Goal: Task Accomplishment & Management: Manage account settings

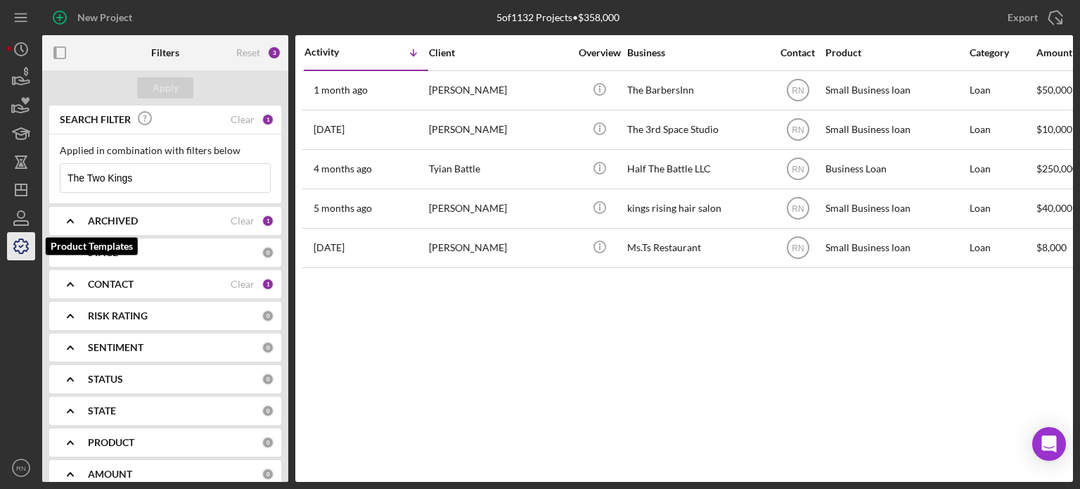
click at [19, 247] on icon "button" at bounding box center [21, 246] width 35 height 35
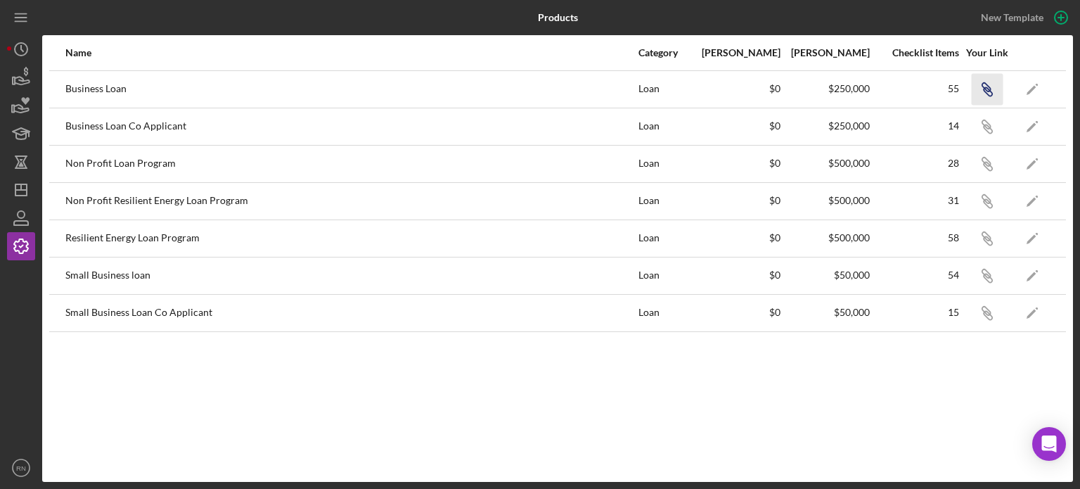
click at [984, 86] on icon "button" at bounding box center [986, 87] width 8 height 8
click at [983, 122] on icon "Icon/Link" at bounding box center [987, 126] width 32 height 32
click at [22, 186] on icon "Icon/Dashboard" at bounding box center [21, 189] width 35 height 35
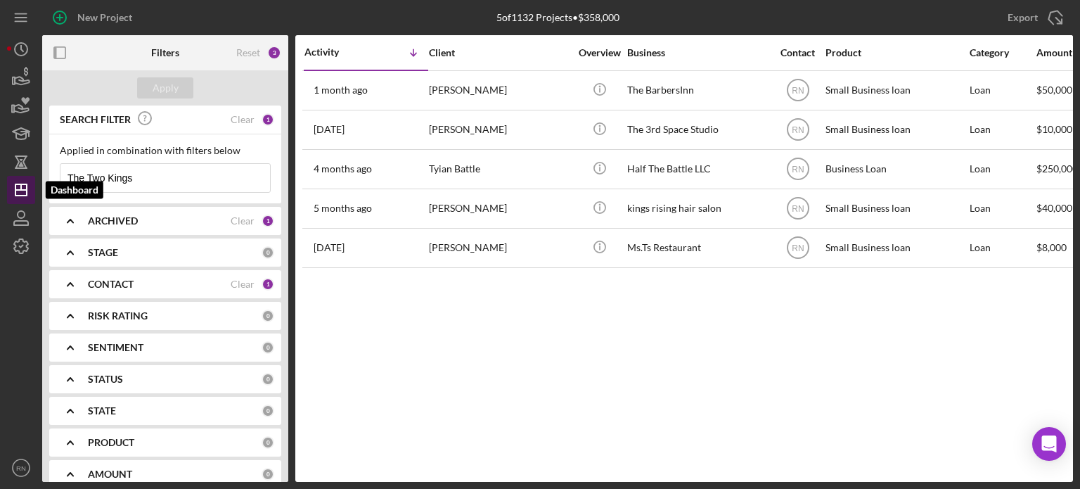
click at [27, 196] on icon "Icon/Dashboard" at bounding box center [21, 189] width 35 height 35
click at [25, 186] on icon "Icon/Dashboard" at bounding box center [21, 189] width 35 height 35
drag, startPoint x: 134, startPoint y: 176, endPoint x: 124, endPoint y: 176, distance: 10.6
click at [135, 176] on input "The Two Kings" at bounding box center [165, 178] width 210 height 28
type input "T"
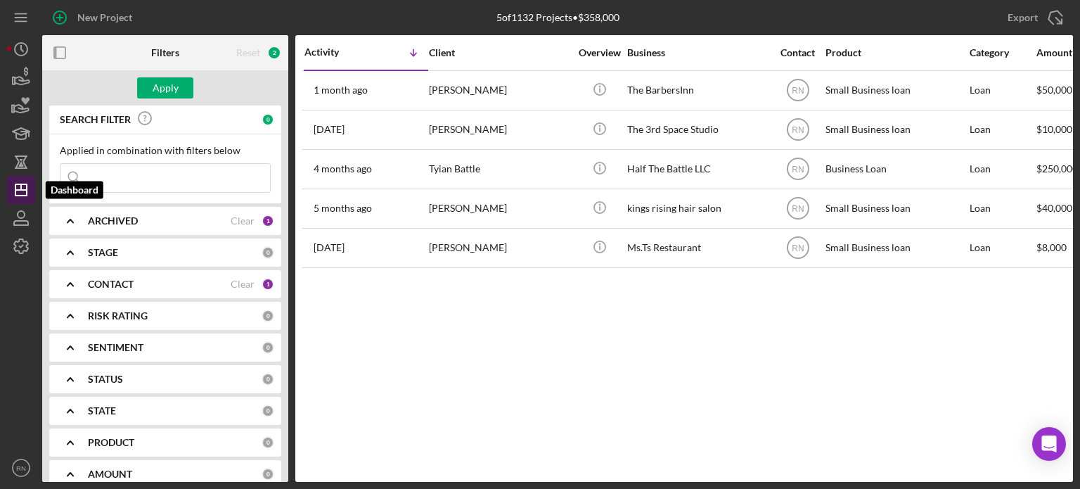
click at [28, 186] on icon "Icon/Dashboard" at bounding box center [21, 189] width 35 height 35
click at [22, 291] on div at bounding box center [21, 356] width 28 height 193
click at [34, 215] on icon "button" at bounding box center [21, 217] width 35 height 35
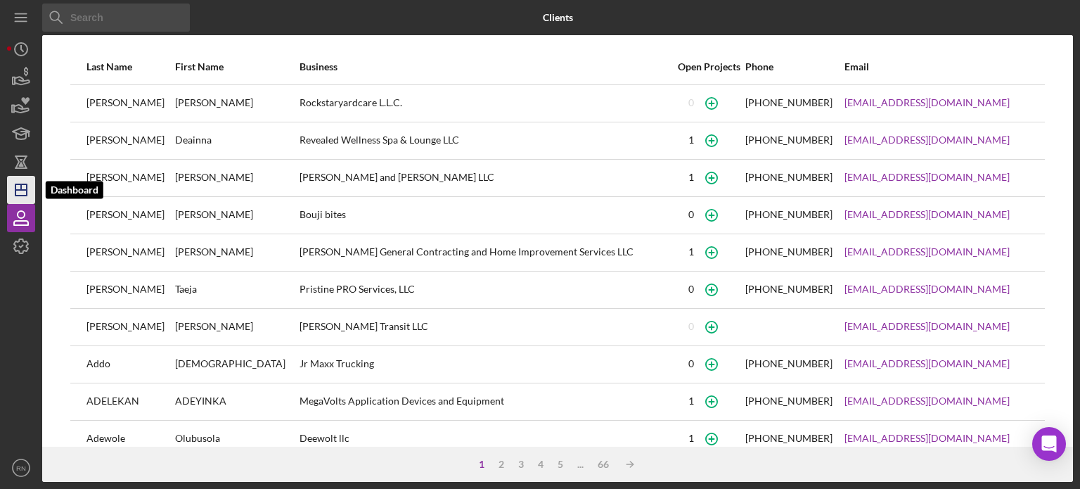
click at [29, 189] on icon "Icon/Dashboard" at bounding box center [21, 189] width 35 height 35
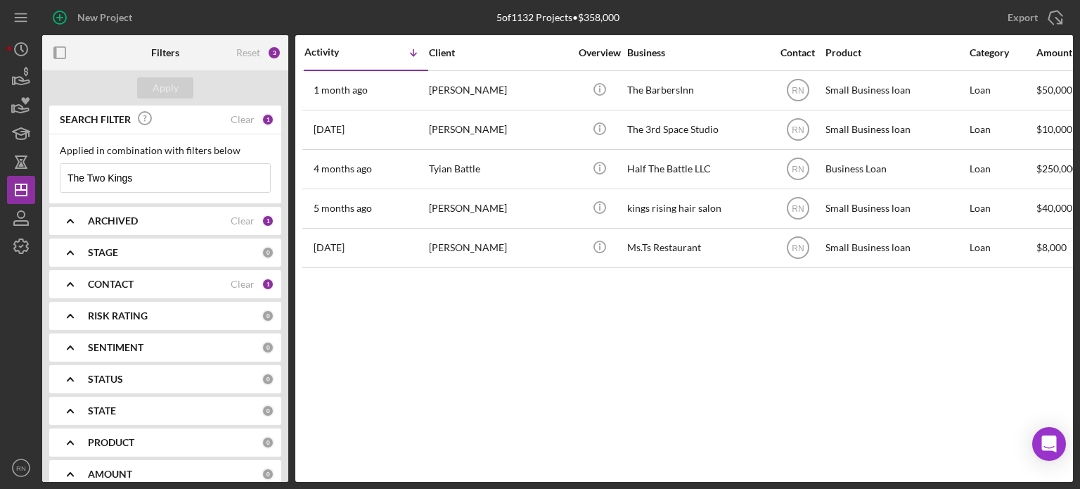
click at [160, 179] on input "The Two Kings" at bounding box center [165, 178] width 210 height 28
click at [257, 115] on div "SEARCH FILTER Clear 1" at bounding box center [165, 120] width 218 height 32
click at [139, 179] on input "The Two Kings" at bounding box center [165, 178] width 210 height 28
type input "T"
click at [174, 82] on div "Apply" at bounding box center [166, 87] width 26 height 21
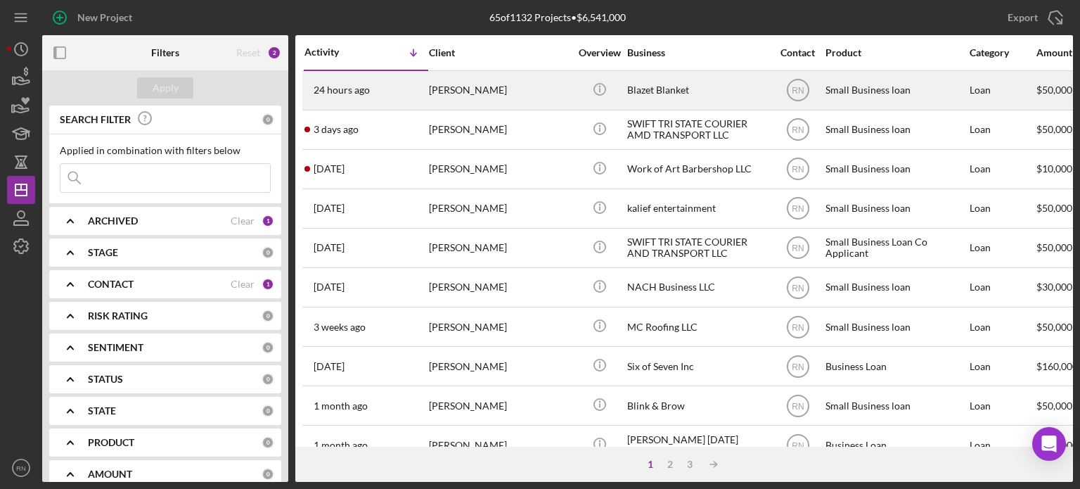
click at [491, 89] on div "[PERSON_NAME]" at bounding box center [499, 90] width 141 height 37
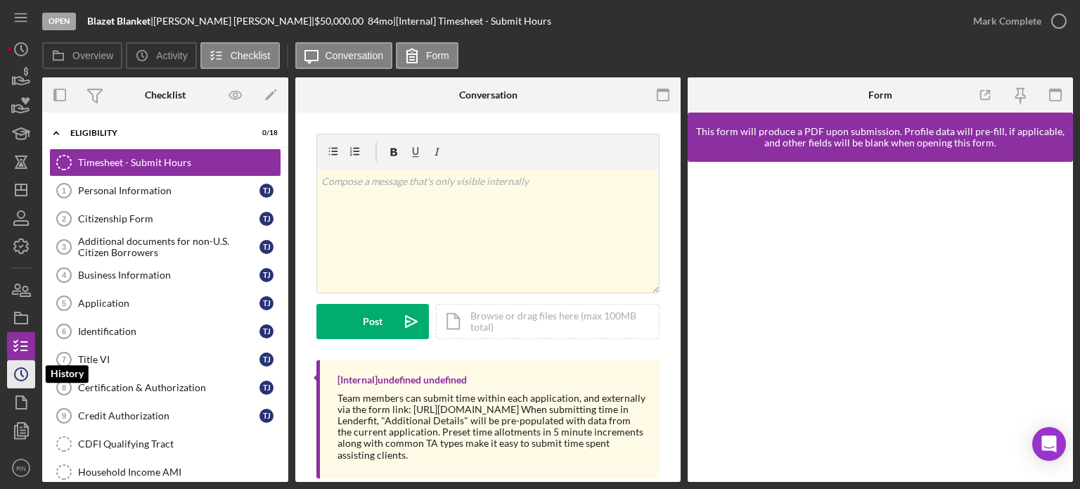
click at [15, 363] on icon "Icon/History" at bounding box center [21, 373] width 35 height 35
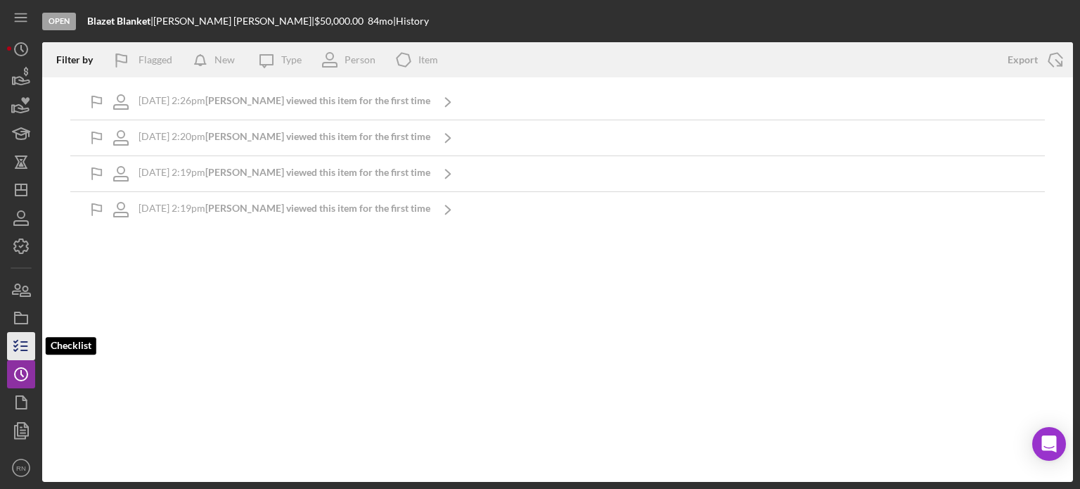
click at [18, 348] on icon "button" at bounding box center [21, 345] width 35 height 35
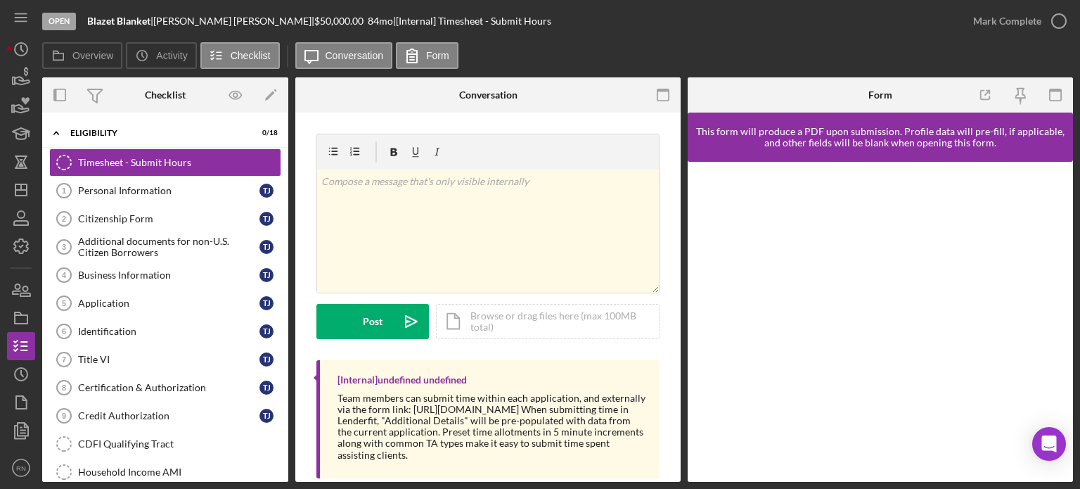
click at [20, 268] on div at bounding box center [21, 267] width 21 height 1
click at [22, 349] on icon "button" at bounding box center [21, 345] width 35 height 35
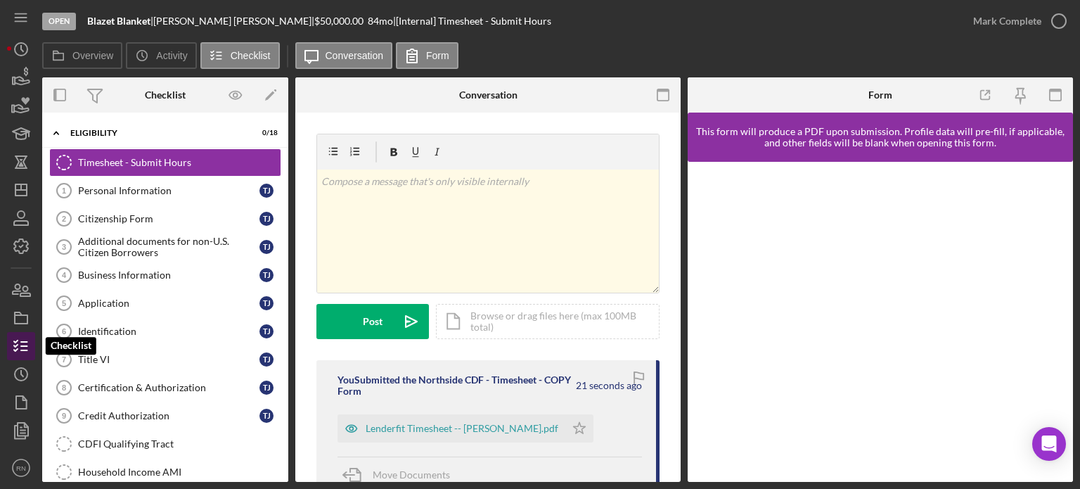
click at [24, 345] on icon "button" at bounding box center [21, 345] width 35 height 35
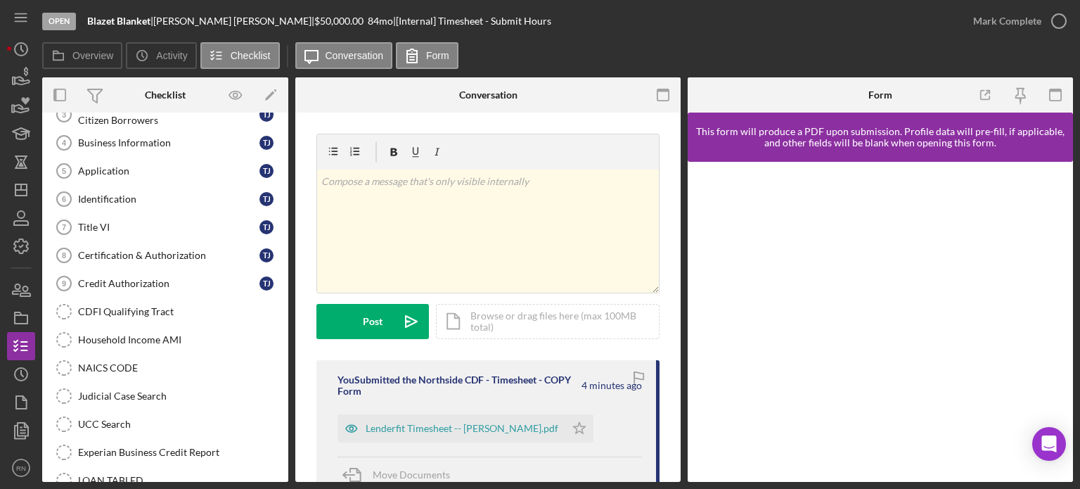
scroll to position [141, 0]
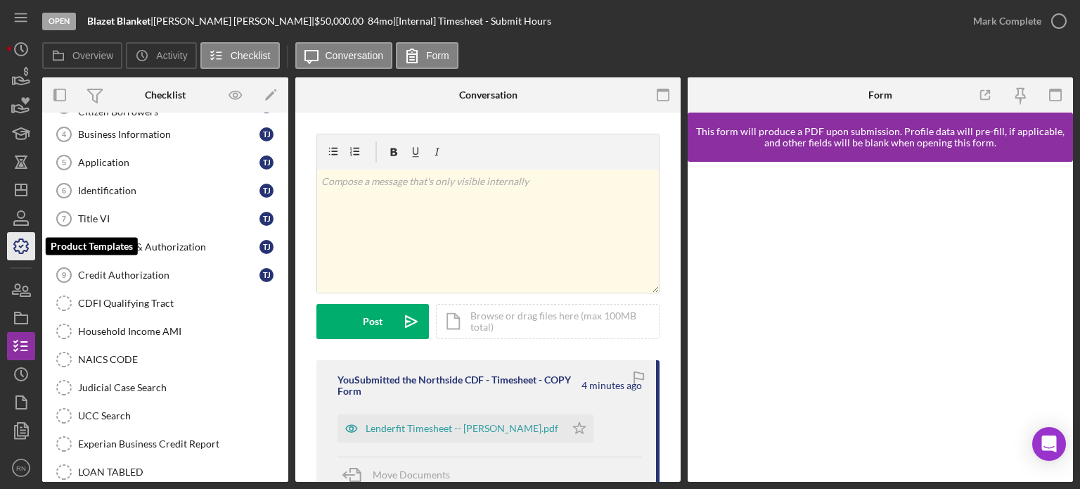
click at [31, 244] on icon "button" at bounding box center [21, 246] width 35 height 35
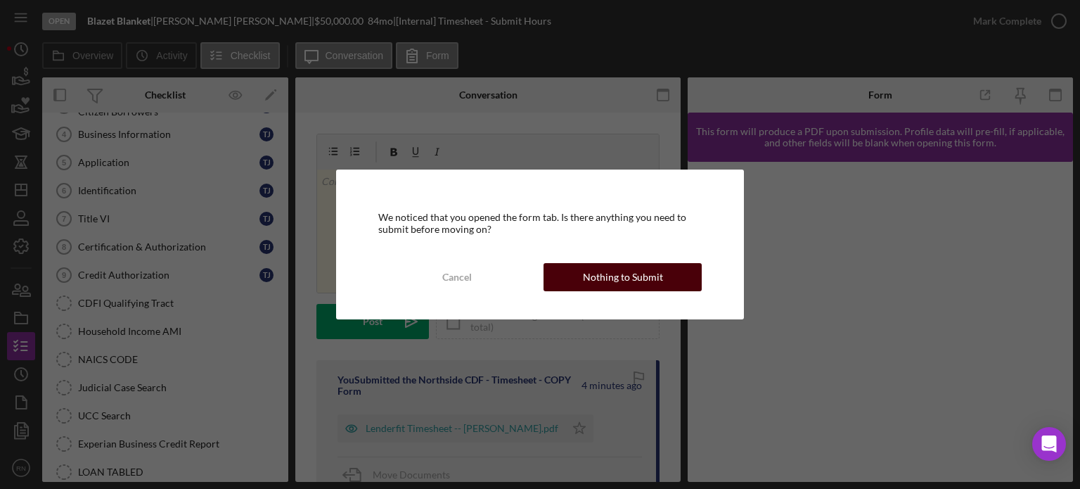
click at [622, 269] on div "Nothing to Submit" at bounding box center [623, 277] width 80 height 28
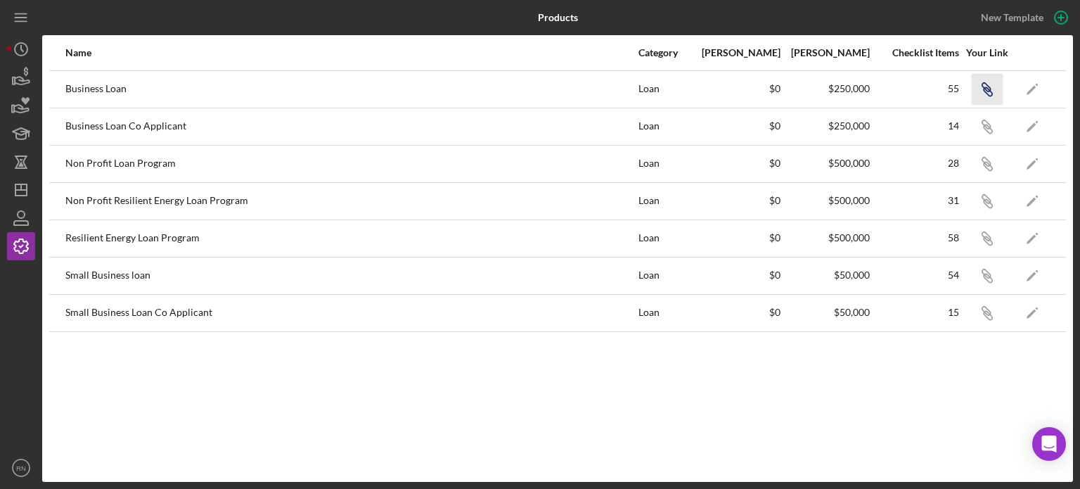
click at [984, 84] on icon "Icon/Link" at bounding box center [987, 89] width 32 height 32
click at [32, 215] on icon "button" at bounding box center [21, 217] width 35 height 35
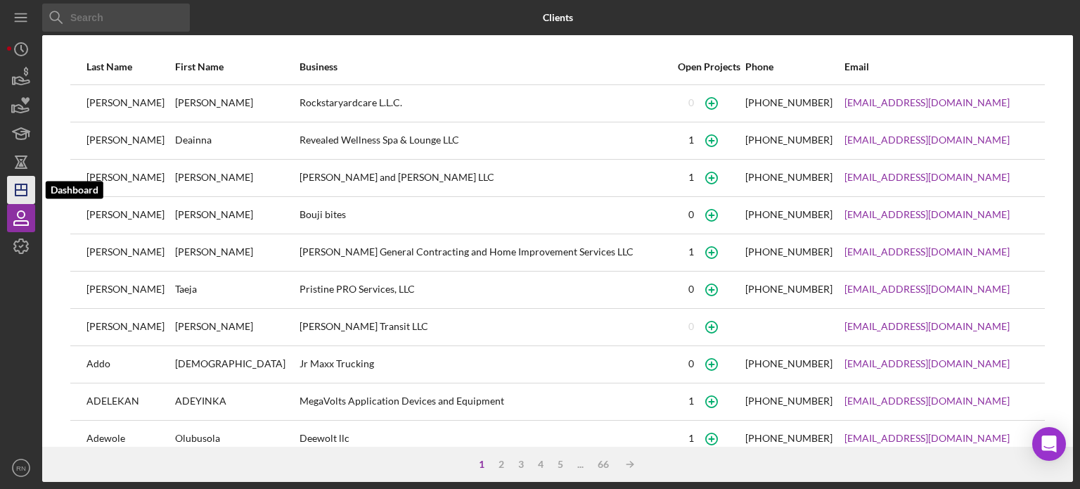
click at [25, 188] on icon "Icon/Dashboard" at bounding box center [21, 189] width 35 height 35
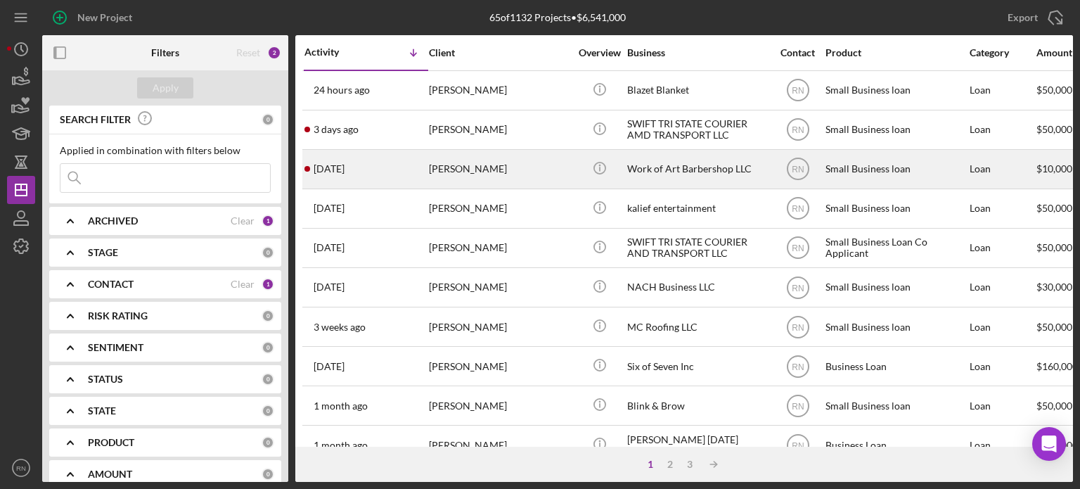
click at [468, 174] on div "[PERSON_NAME]" at bounding box center [499, 168] width 141 height 37
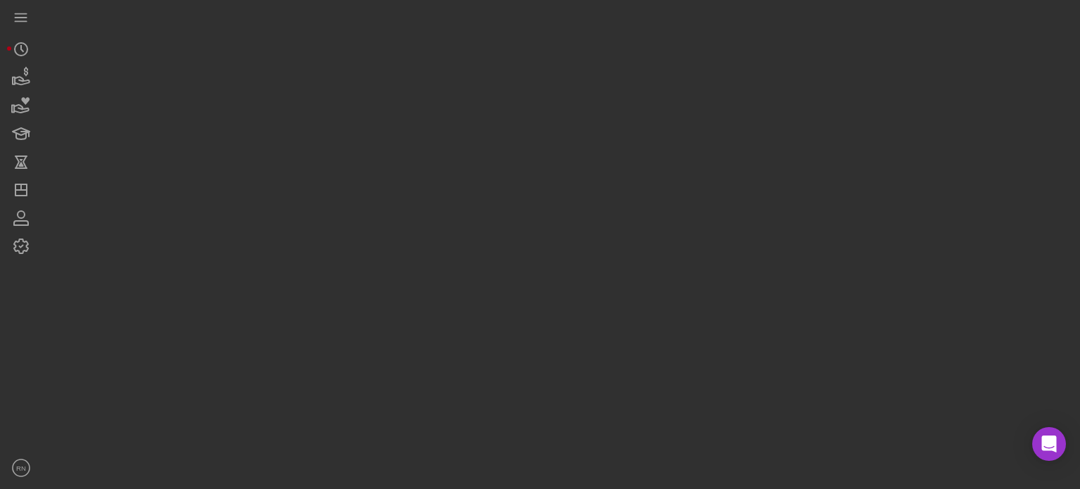
click at [468, 174] on div at bounding box center [557, 241] width 1031 height 482
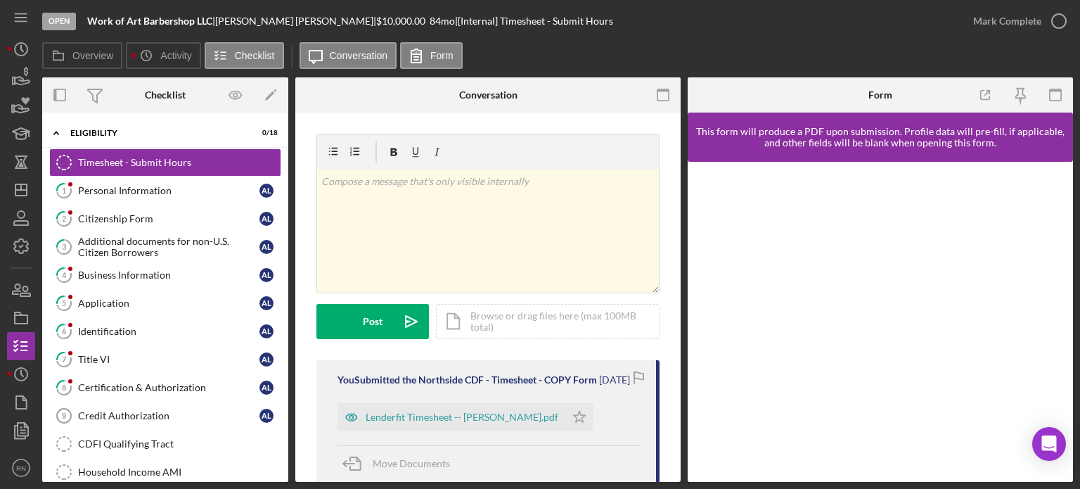
click at [13, 267] on div at bounding box center [21, 267] width 21 height 1
click at [14, 193] on icon "Icon/Dashboard" at bounding box center [21, 189] width 35 height 35
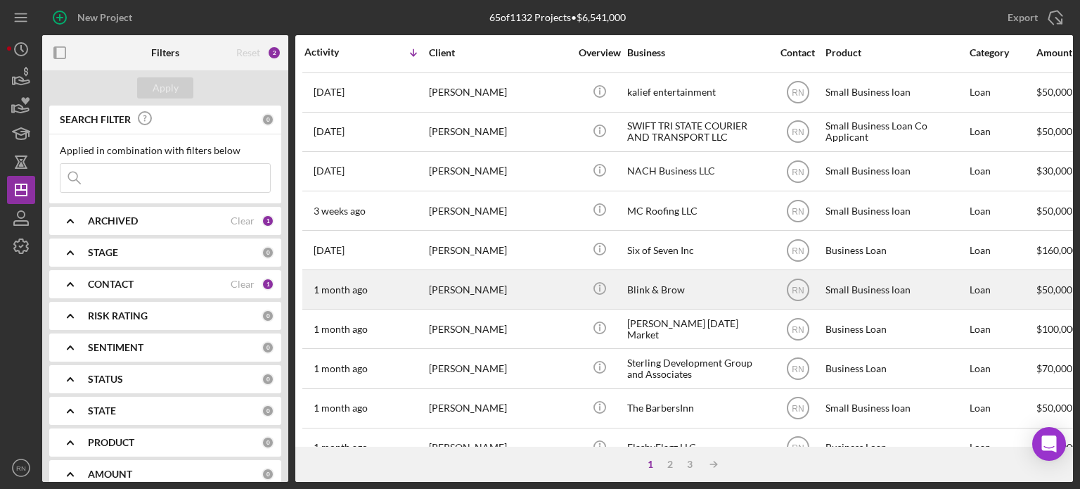
scroll to position [141, 0]
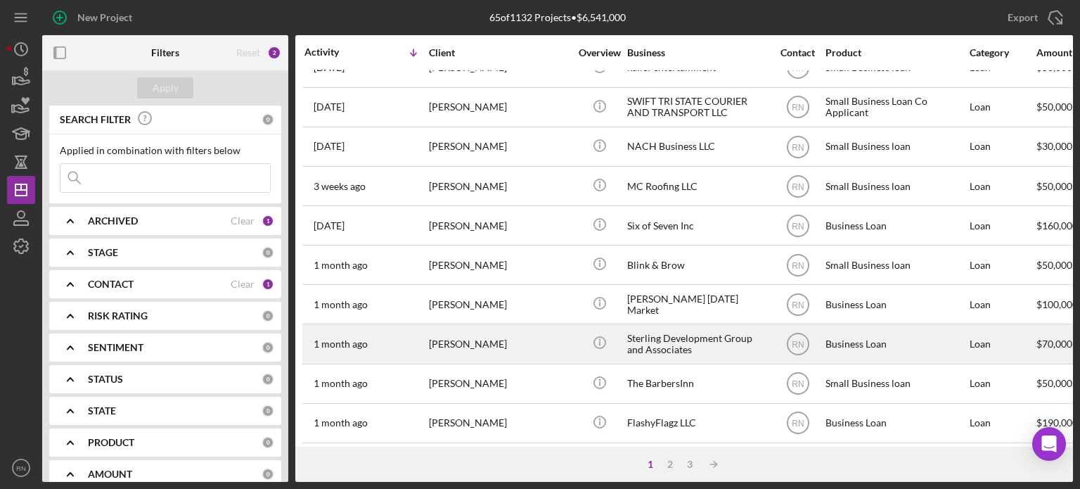
click at [458, 342] on div "[PERSON_NAME]" at bounding box center [499, 343] width 141 height 37
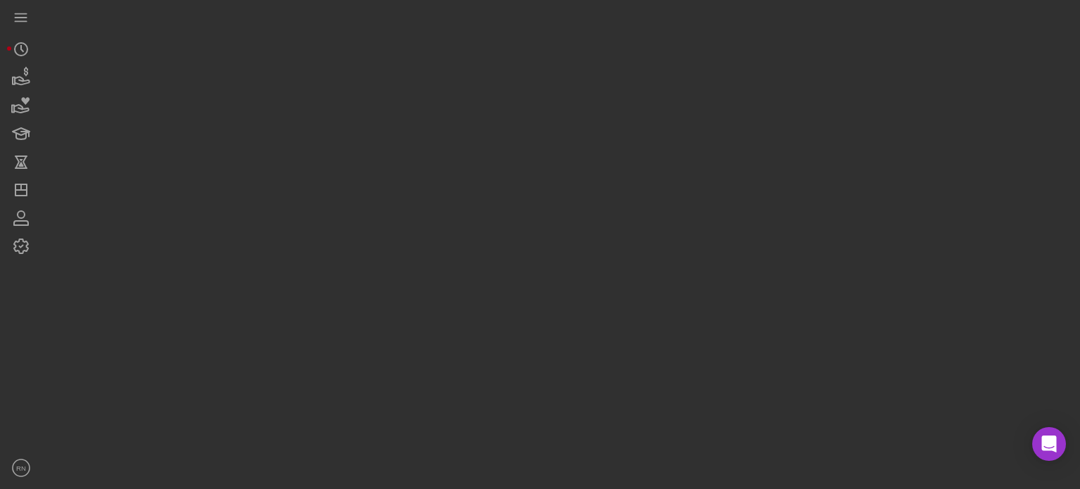
click at [458, 342] on div at bounding box center [557, 241] width 1031 height 482
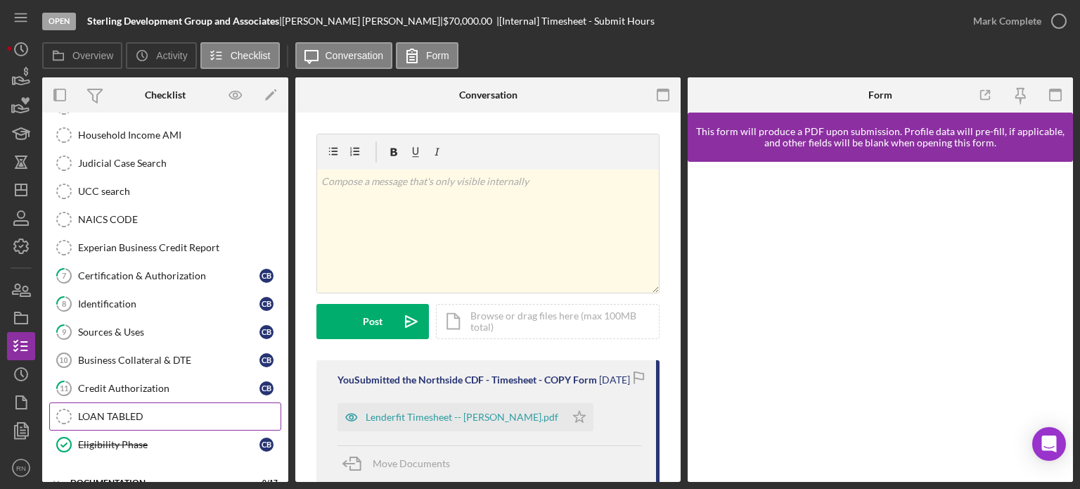
scroll to position [300, 0]
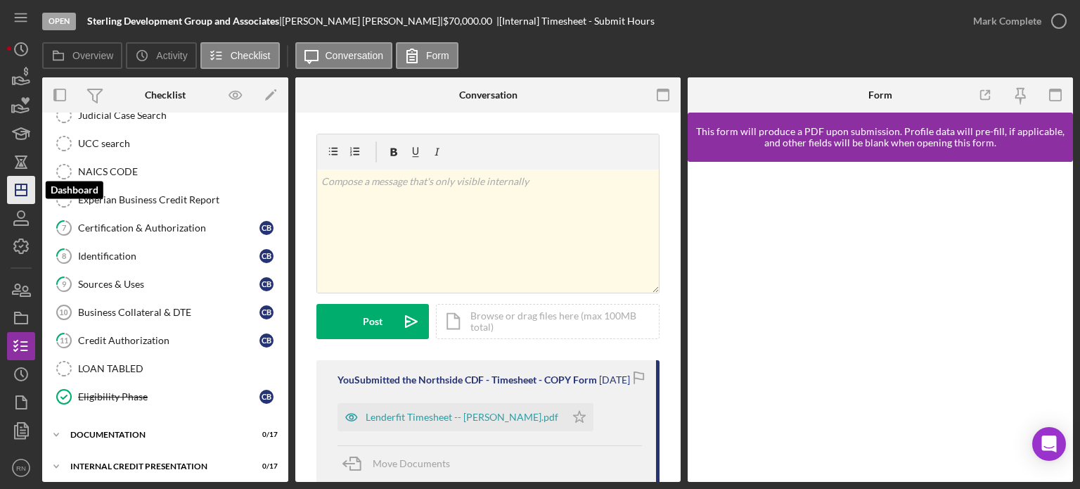
click at [28, 191] on icon "Icon/Dashboard" at bounding box center [21, 189] width 35 height 35
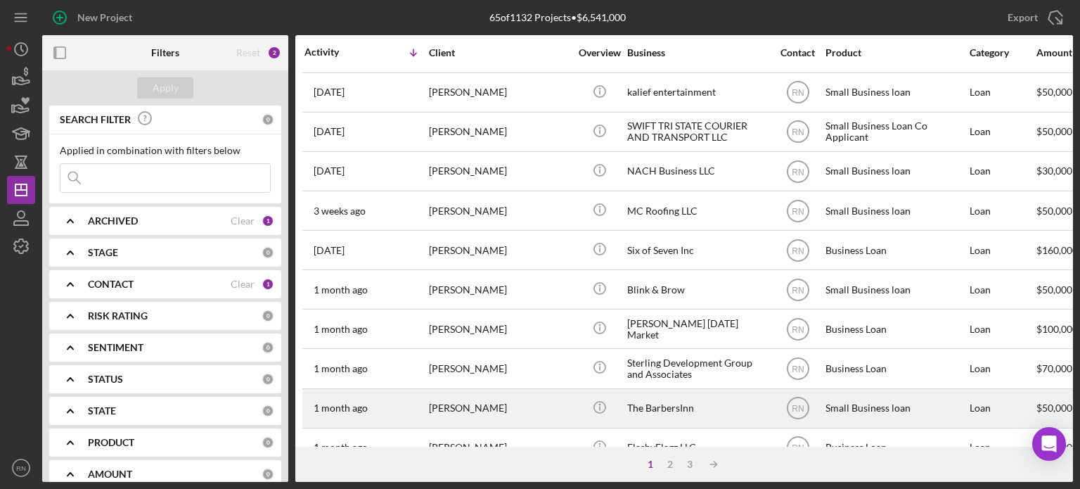
scroll to position [141, 0]
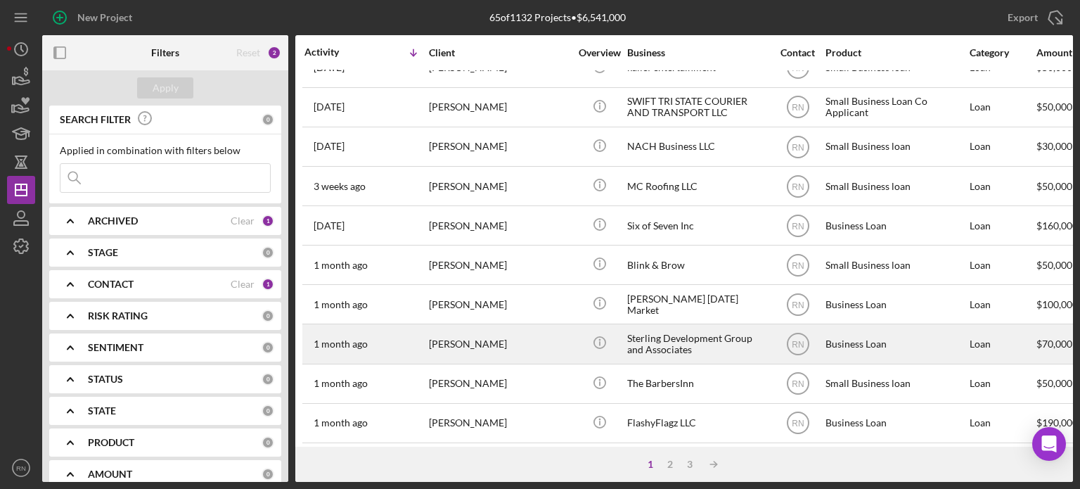
click at [463, 345] on div "[PERSON_NAME]" at bounding box center [499, 343] width 141 height 37
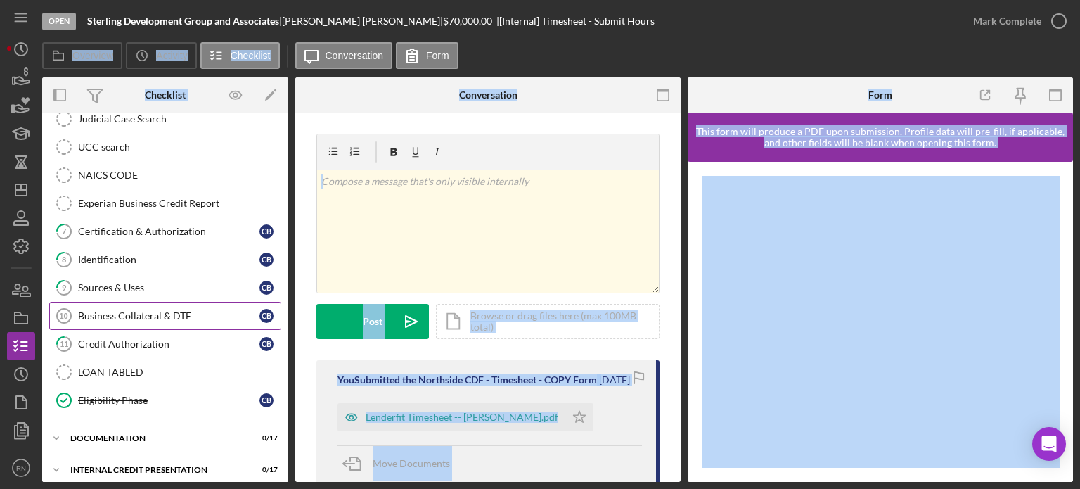
scroll to position [300, 0]
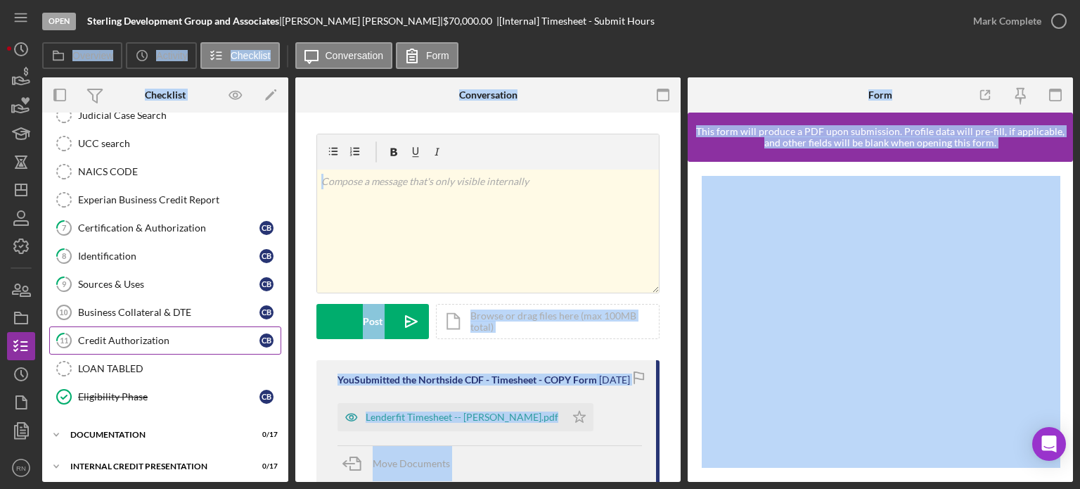
click at [164, 335] on div "Credit Authorization" at bounding box center [168, 340] width 181 height 11
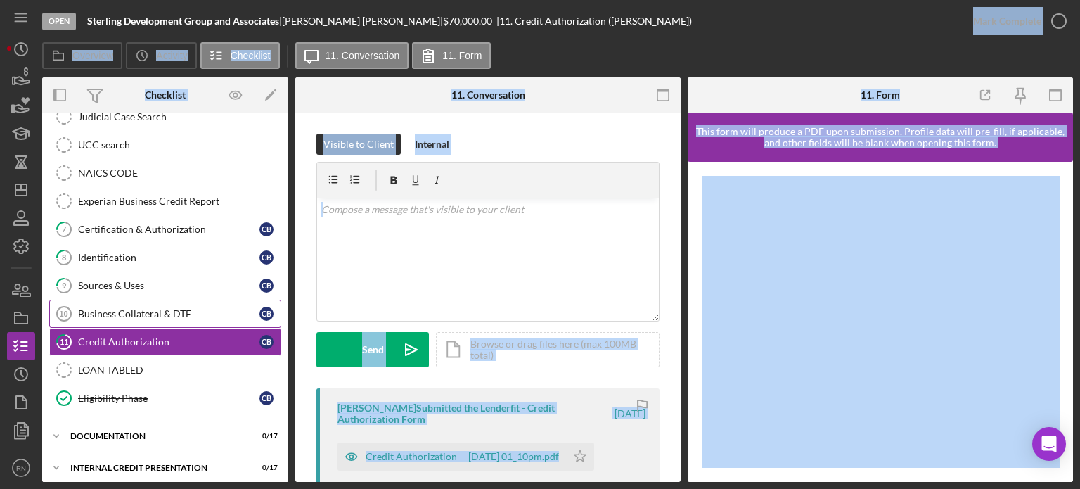
scroll to position [300, 0]
click at [127, 430] on div "documentation" at bounding box center [170, 434] width 200 height 8
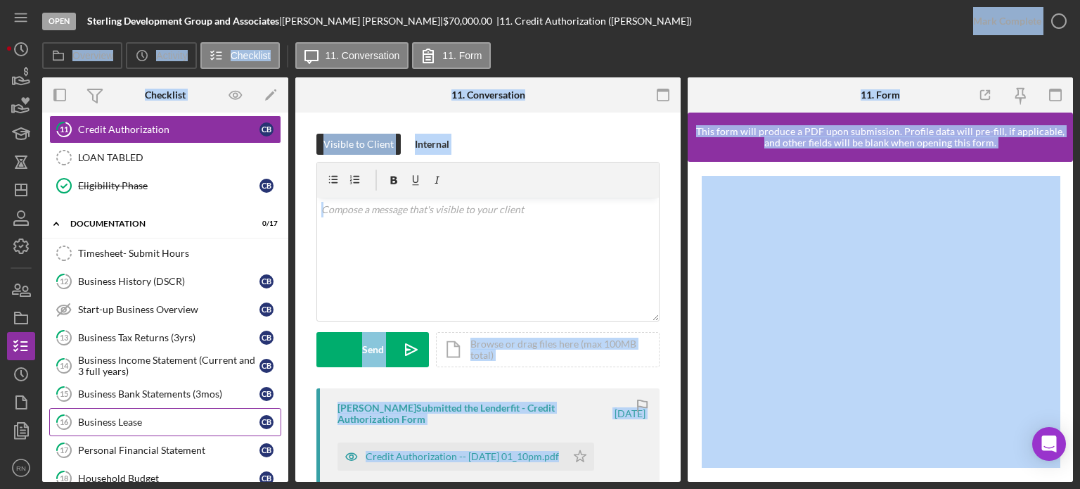
scroll to position [581, 0]
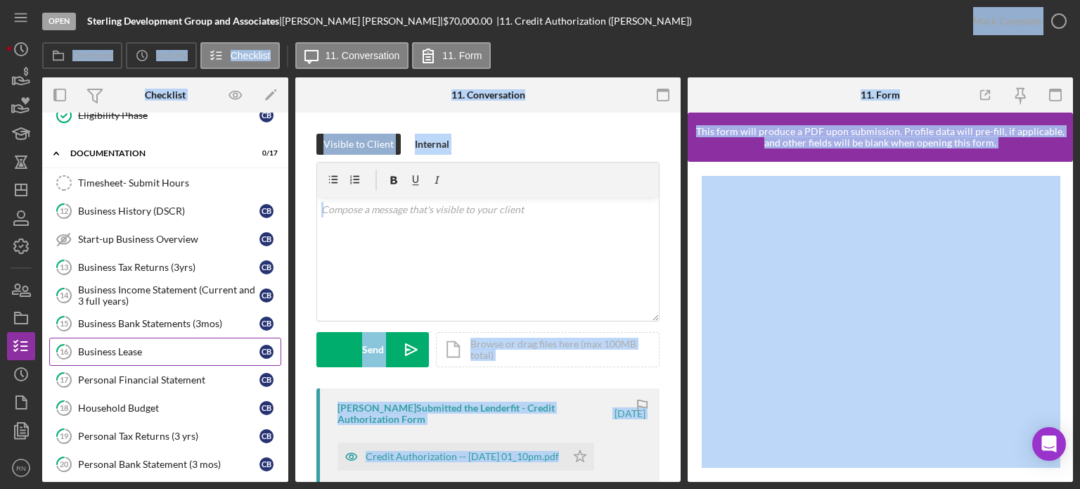
click at [152, 346] on div "Business Lease" at bounding box center [168, 351] width 181 height 11
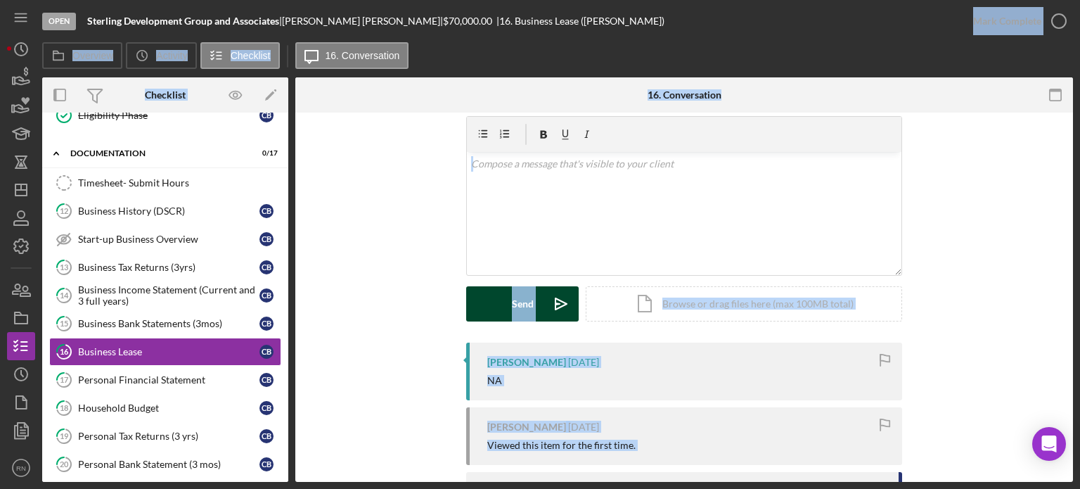
scroll to position [70, 0]
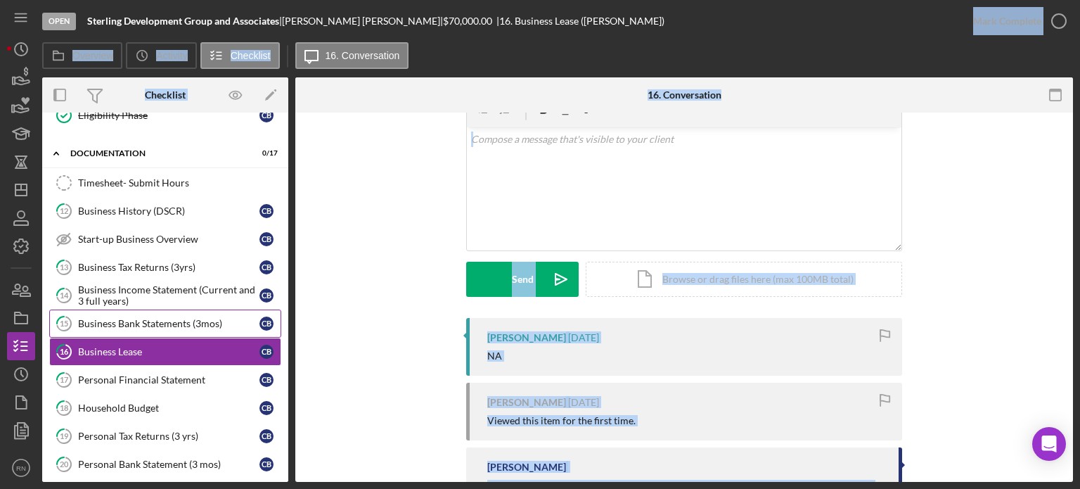
click at [143, 318] on div "Business Bank Statements (3mos)" at bounding box center [168, 323] width 181 height 11
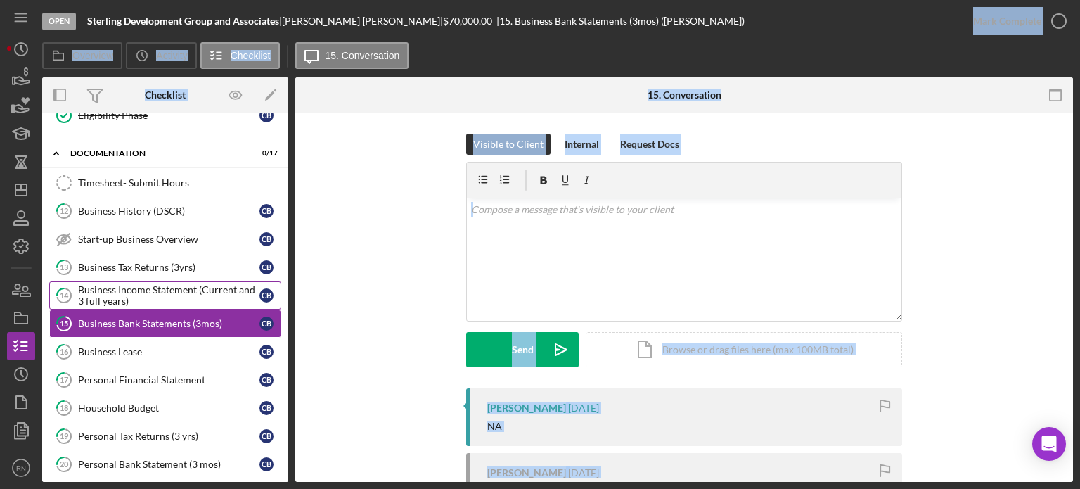
click at [150, 290] on div "Business Income Statement (Current and 3 full years)" at bounding box center [168, 295] width 181 height 22
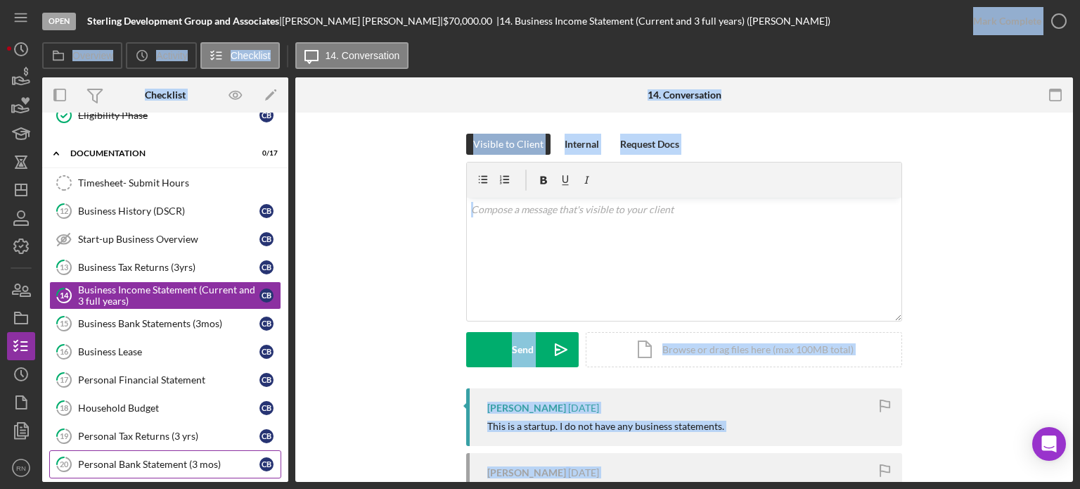
scroll to position [652, 0]
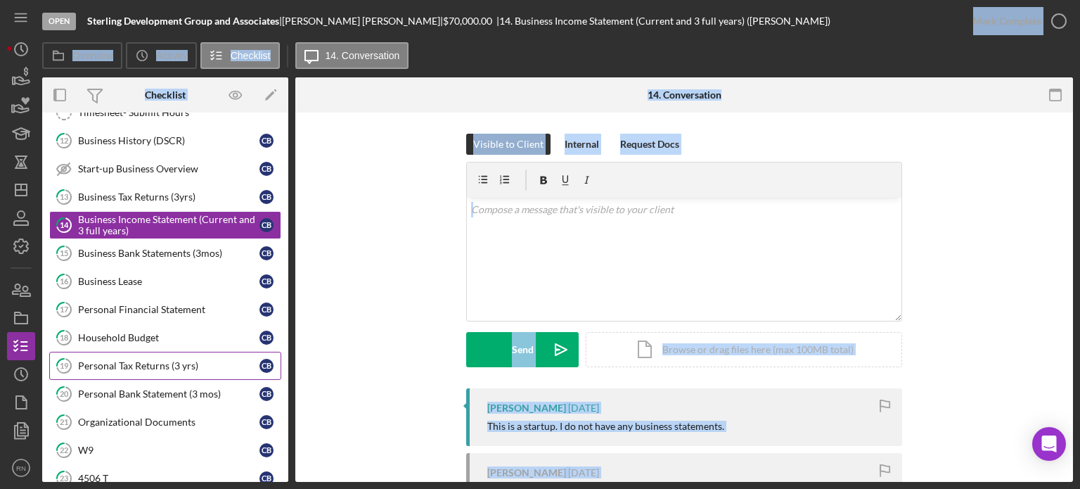
click at [176, 360] on div "Personal Tax Returns (3 yrs)" at bounding box center [168, 365] width 181 height 11
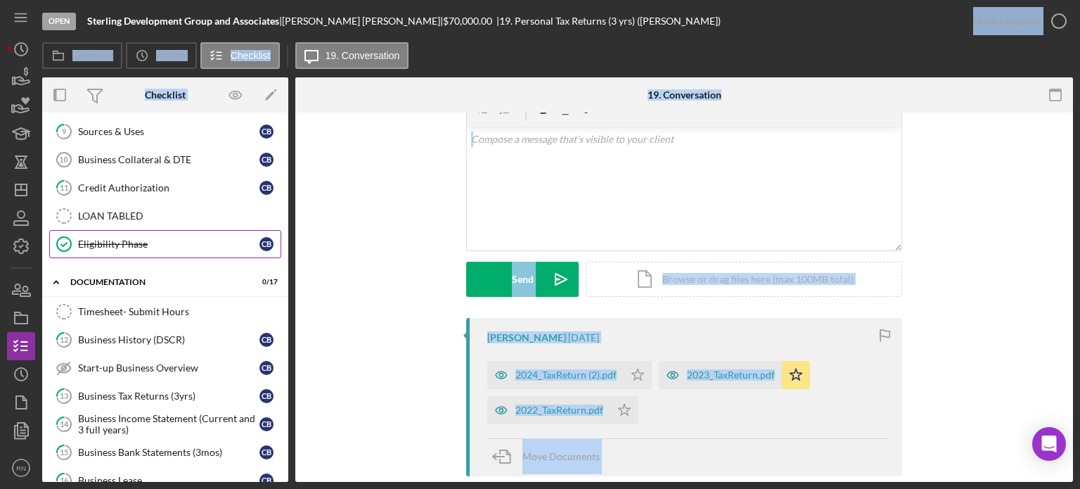
scroll to position [430, 0]
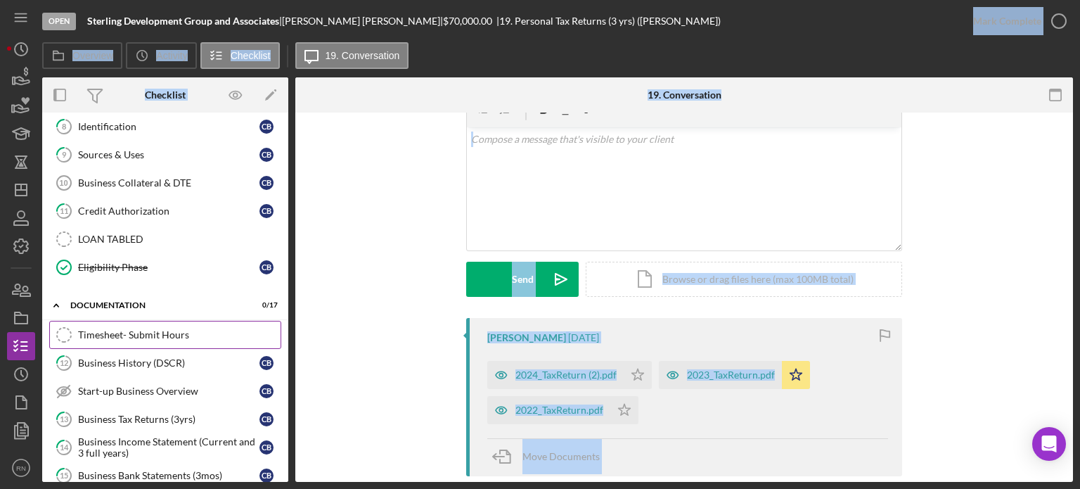
click at [149, 329] on div "Timesheet- Submit Hours" at bounding box center [179, 334] width 202 height 11
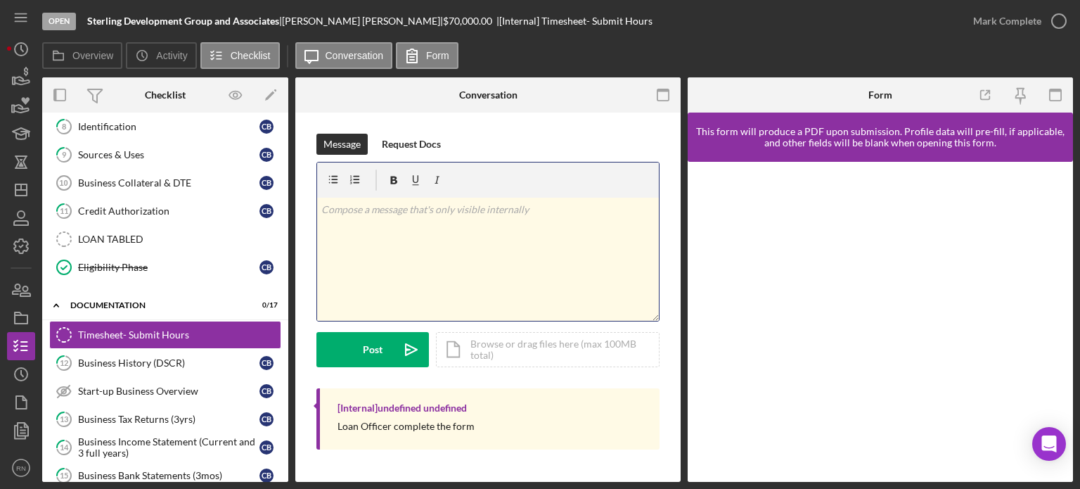
click at [636, 265] on div "v Color teal Color pink Remove color Add row above Add row below Add column bef…" at bounding box center [488, 259] width 342 height 123
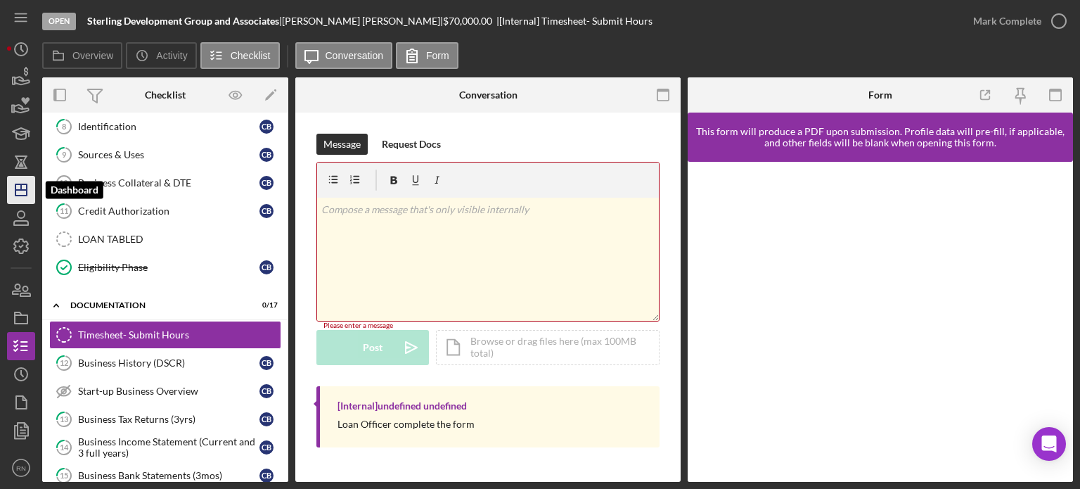
click at [22, 194] on icon "Icon/Dashboard" at bounding box center [21, 189] width 35 height 35
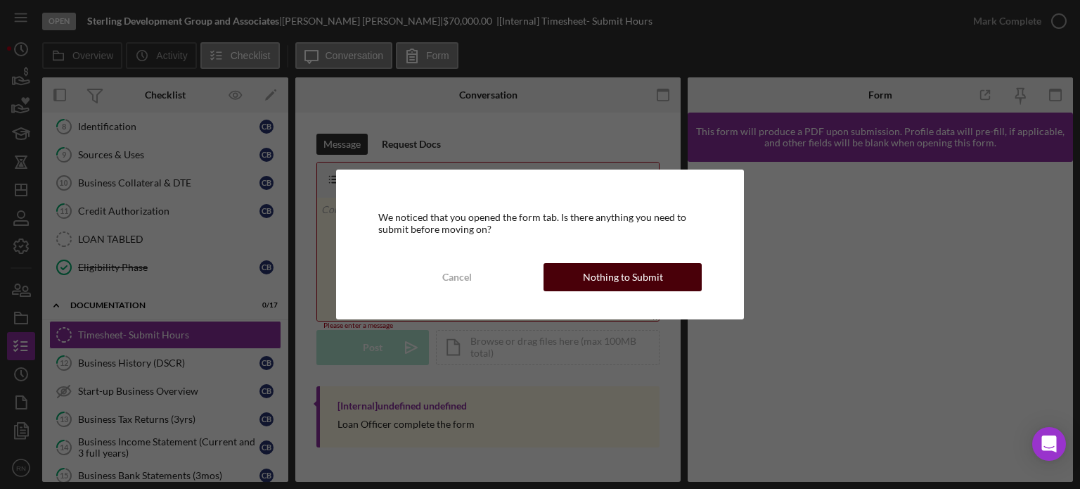
click at [596, 271] on div "Nothing to Submit" at bounding box center [623, 277] width 80 height 28
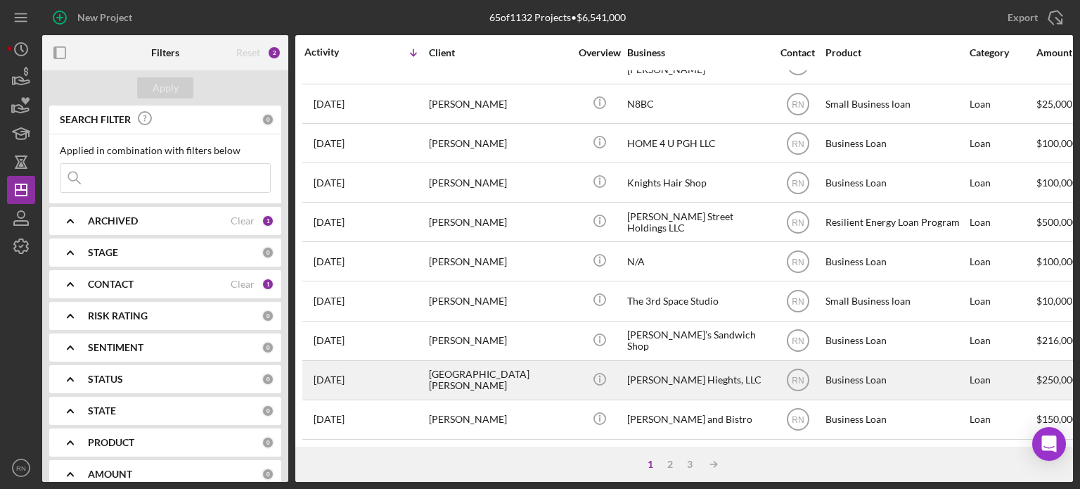
scroll to position [627, 0]
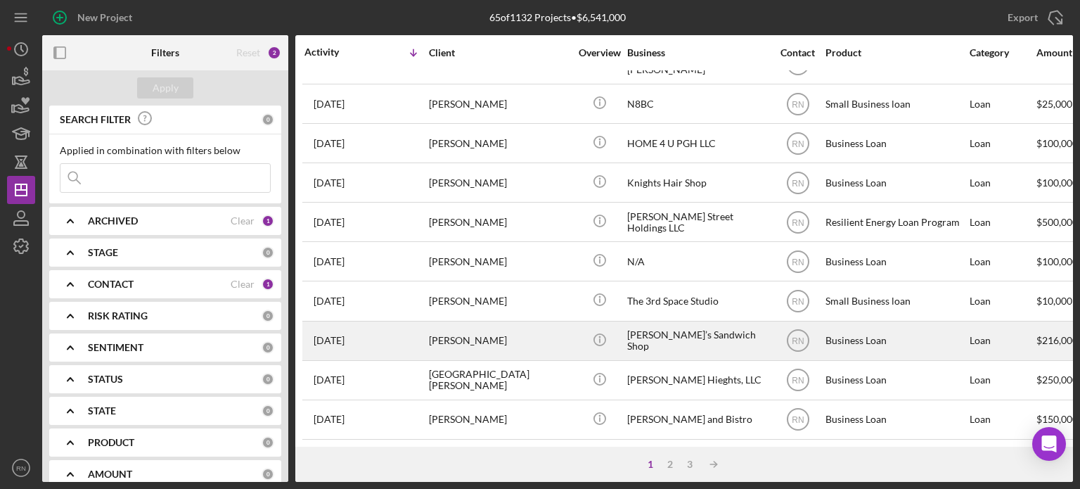
click at [454, 326] on div "[PERSON_NAME]" at bounding box center [499, 340] width 141 height 37
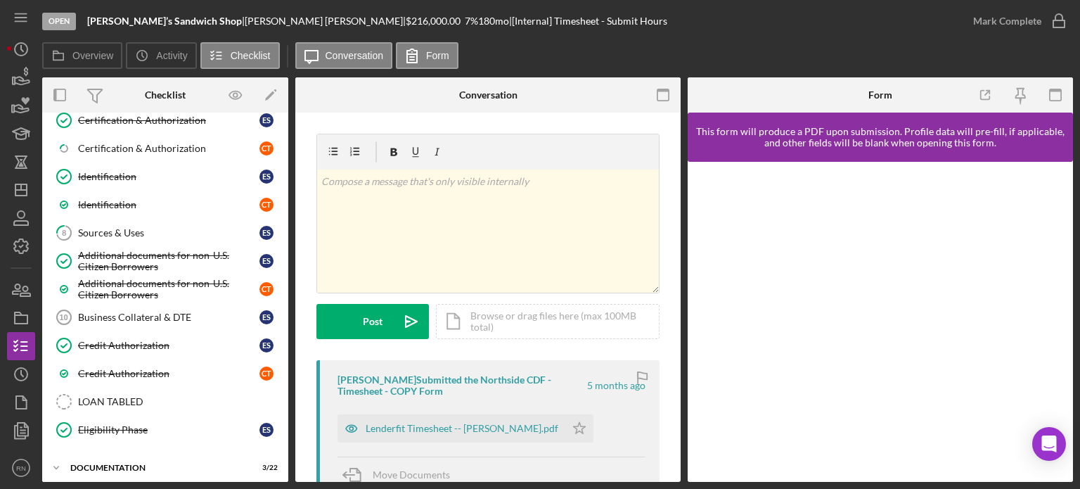
scroll to position [498, 0]
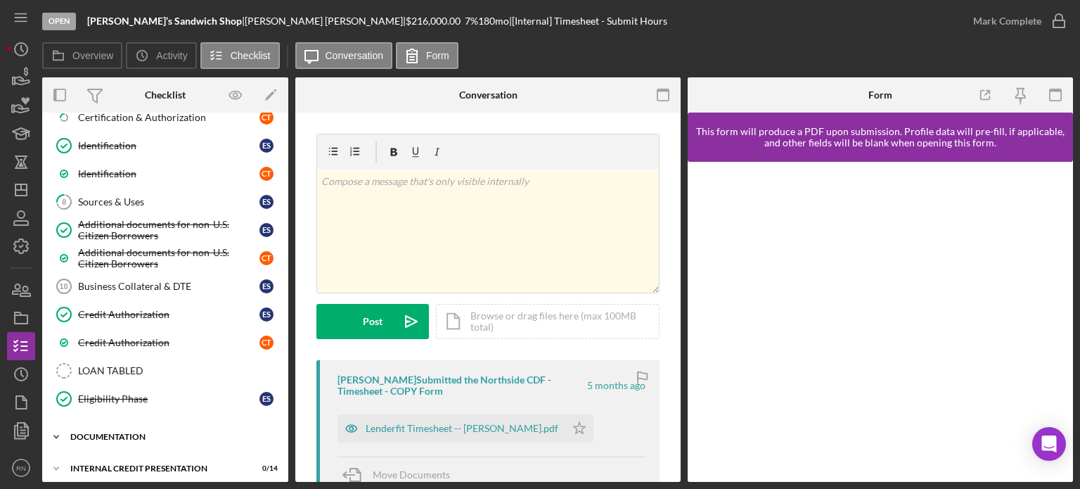
click at [124, 432] on div "documentation" at bounding box center [170, 436] width 200 height 8
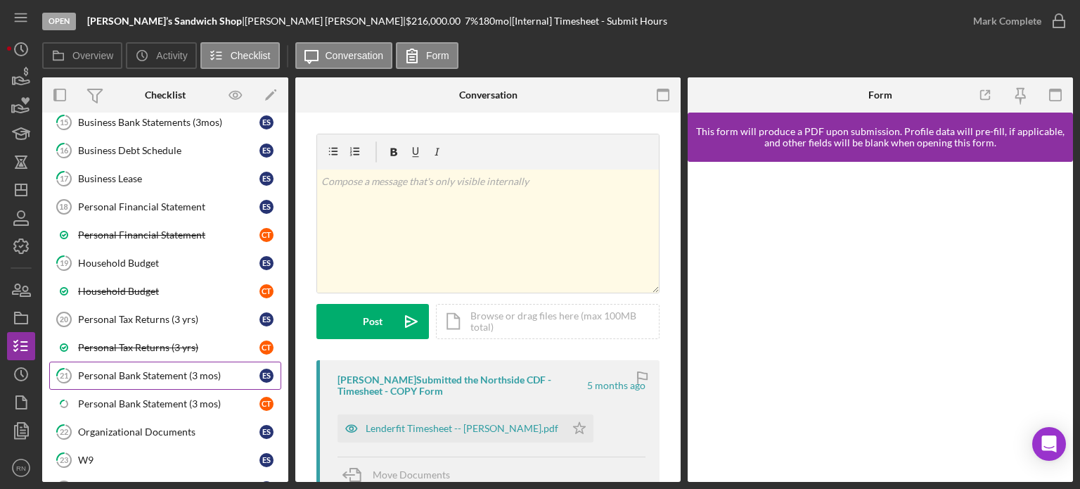
scroll to position [990, 0]
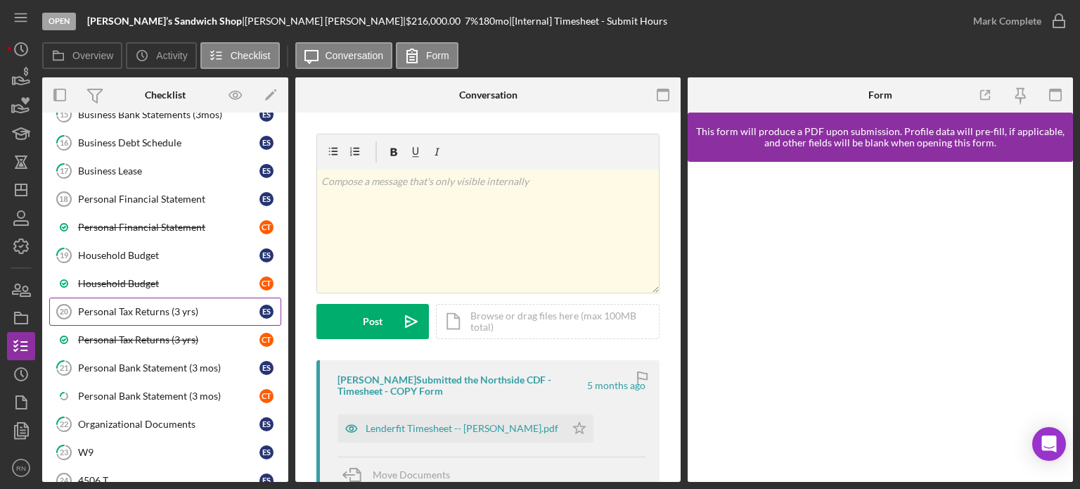
click at [157, 306] on div "Personal Tax Returns (3 yrs)" at bounding box center [168, 311] width 181 height 11
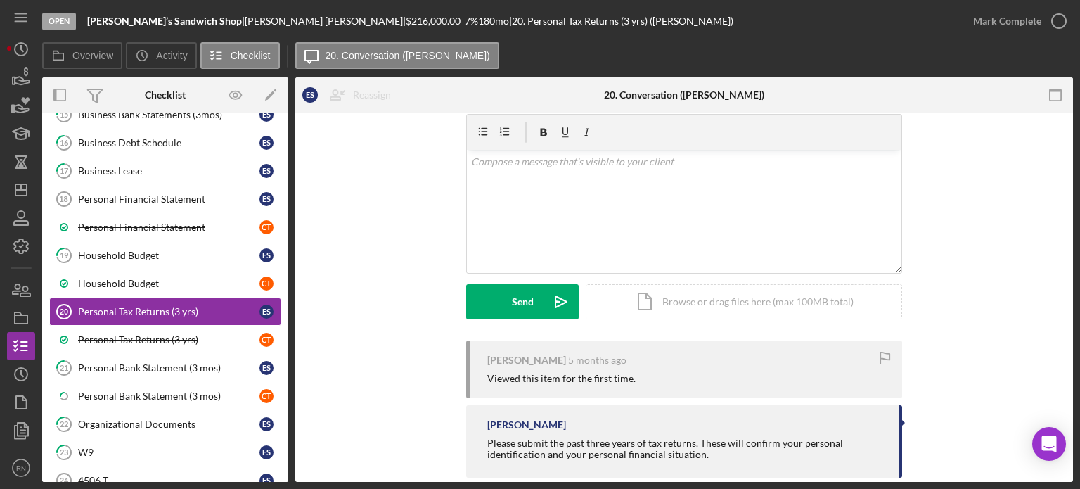
scroll to position [71, 0]
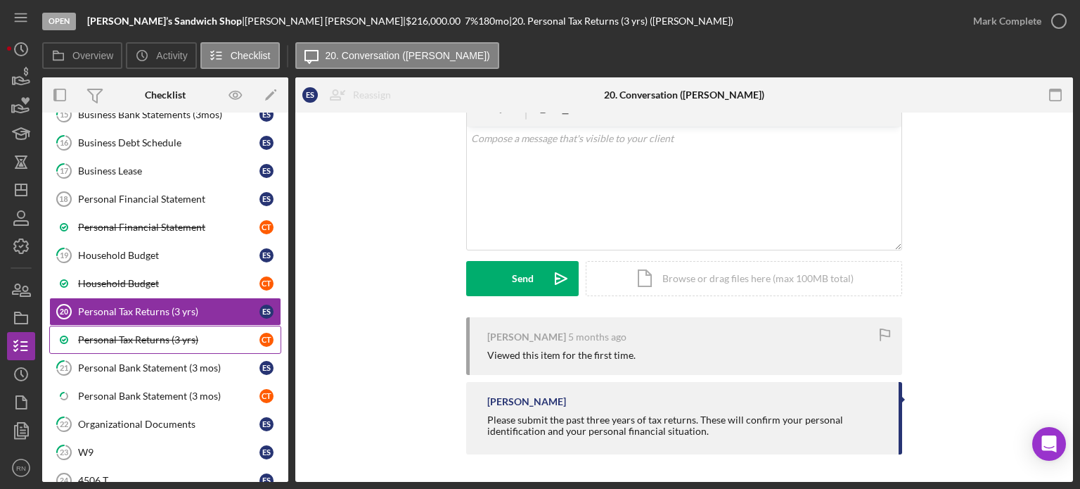
click at [169, 334] on div "Personal Tax Returns (3 yrs)" at bounding box center [168, 339] width 181 height 11
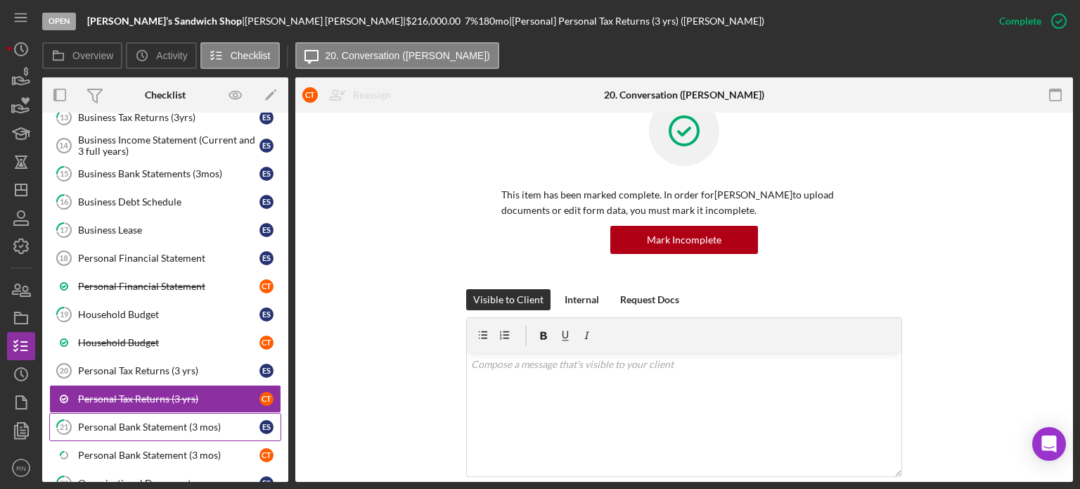
scroll to position [849, 0]
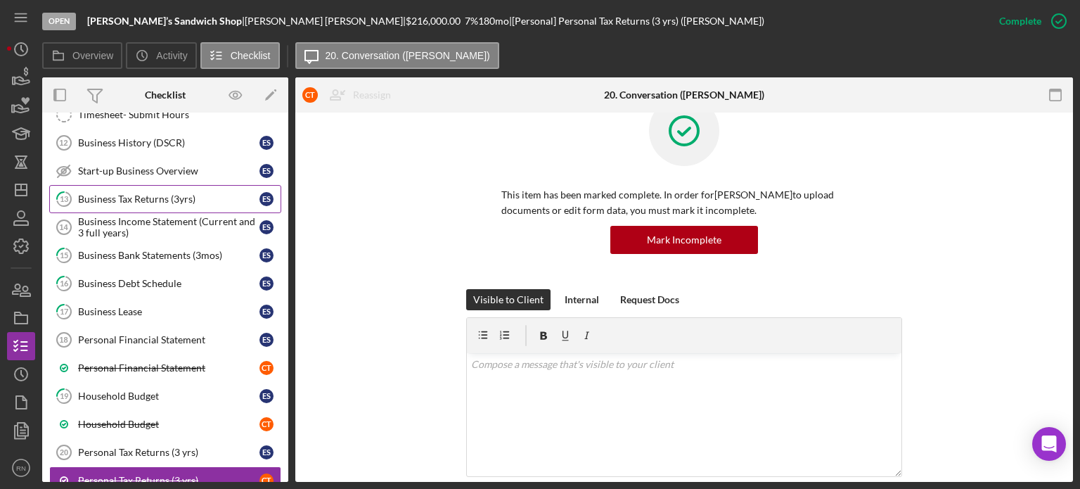
click at [150, 193] on div "Business Tax Returns (3yrs)" at bounding box center [168, 198] width 181 height 11
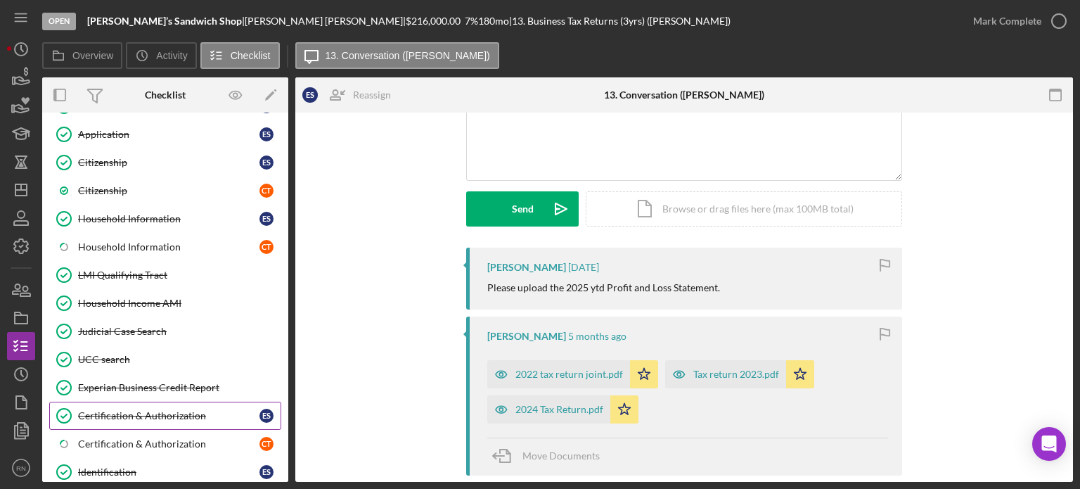
scroll to position [146, 0]
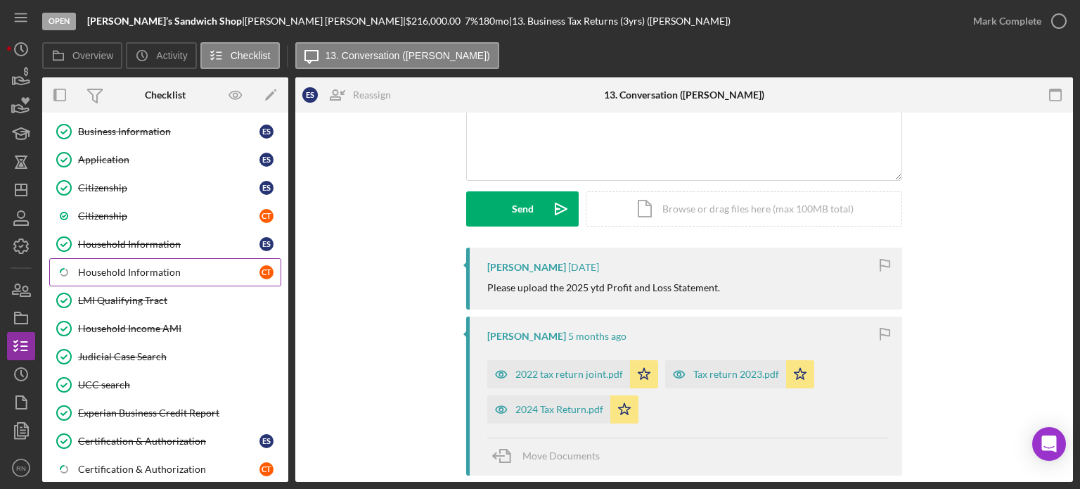
click at [150, 271] on div "Household Information" at bounding box center [168, 271] width 181 height 11
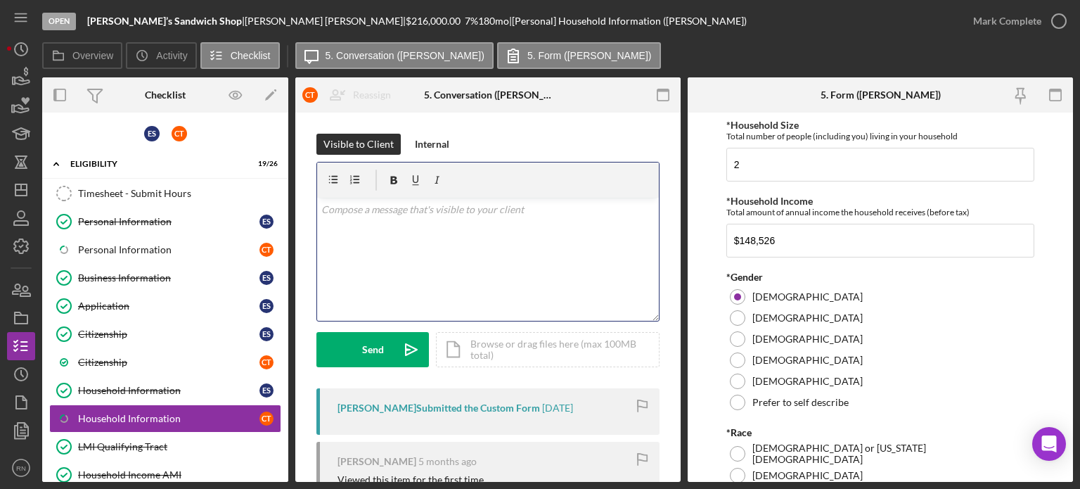
drag, startPoint x: 502, startPoint y: 269, endPoint x: 500, endPoint y: 260, distance: 9.4
click at [505, 265] on div "v Color teal Color pink Remove color Add row above Add row below Add column bef…" at bounding box center [488, 259] width 342 height 123
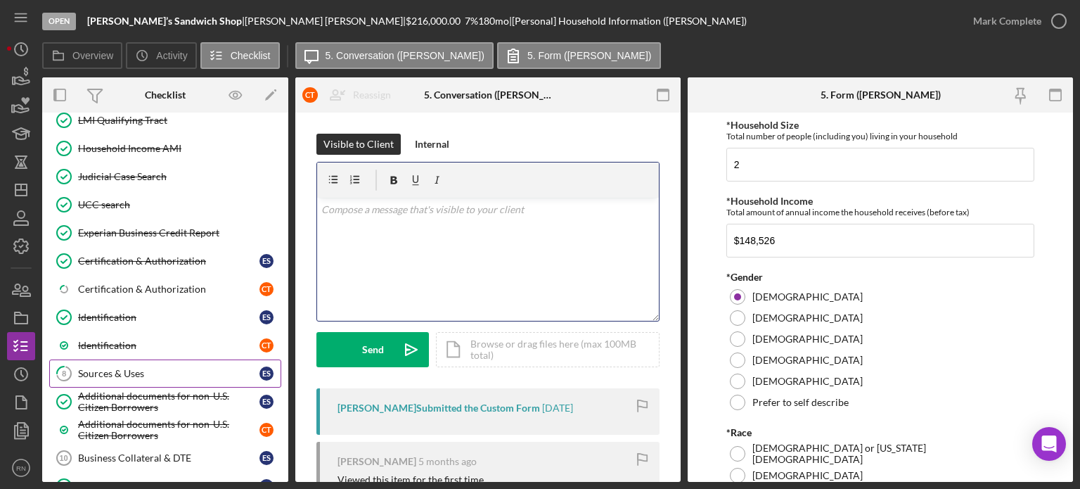
scroll to position [352, 0]
